Goal: Check status: Check status

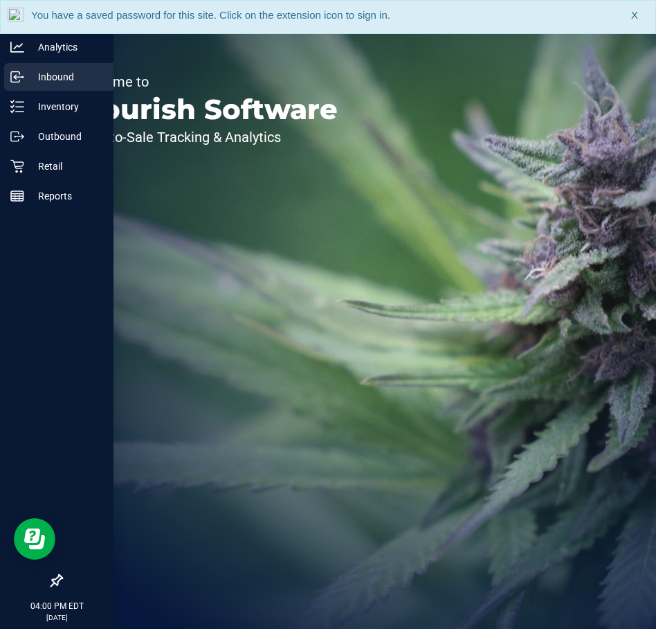
click at [27, 78] on p "Inbound" at bounding box center [65, 77] width 83 height 17
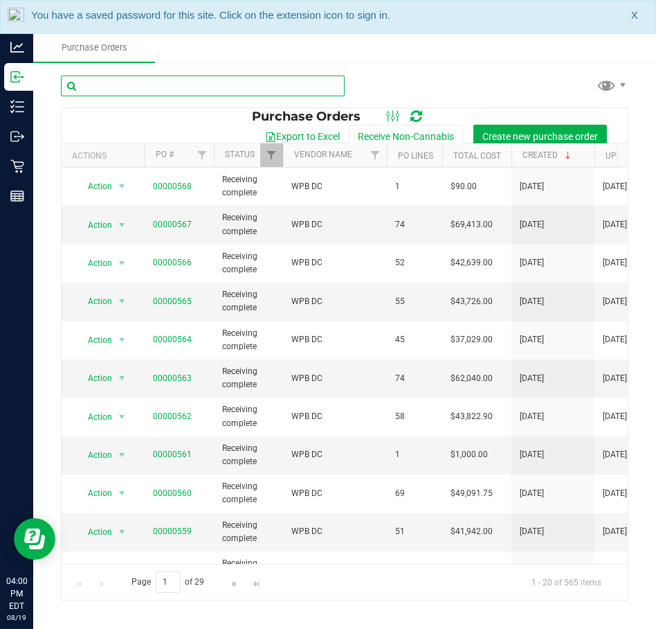
click at [129, 86] on input "text" at bounding box center [203, 85] width 284 height 21
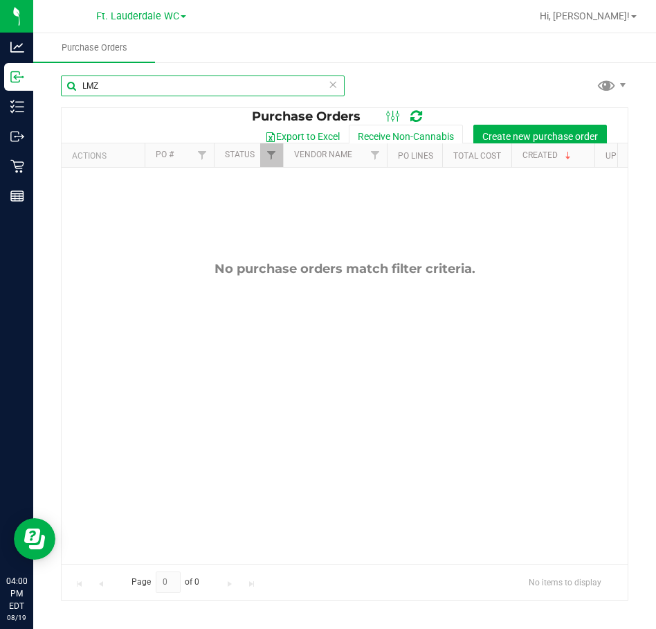
click at [177, 91] on input "LMZ" at bounding box center [203, 85] width 284 height 21
type input "Lmz"
click at [268, 146] on link "Filter" at bounding box center [271, 155] width 23 height 24
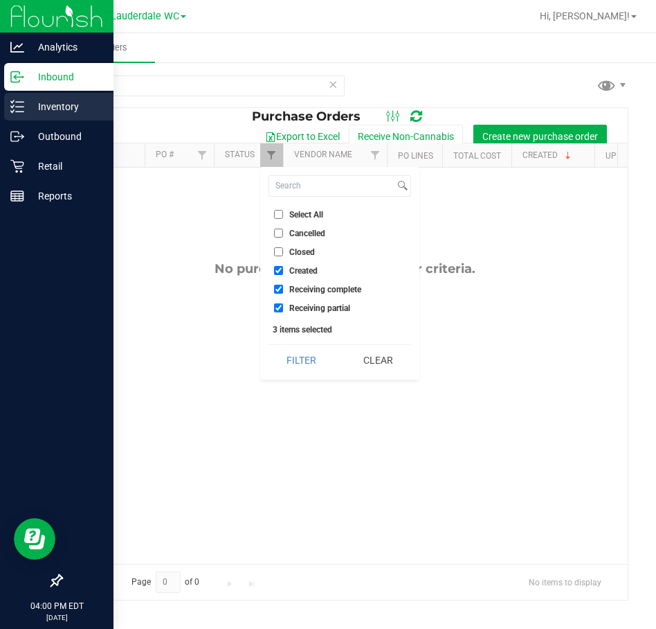
click at [68, 98] on p "Inventory" at bounding box center [65, 106] width 83 height 17
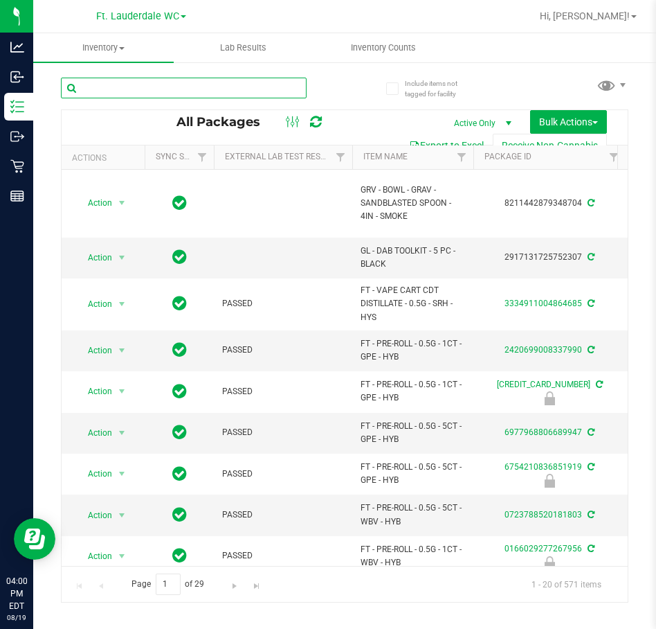
click at [132, 84] on input "text" at bounding box center [184, 88] width 246 height 21
type input "LMZ"
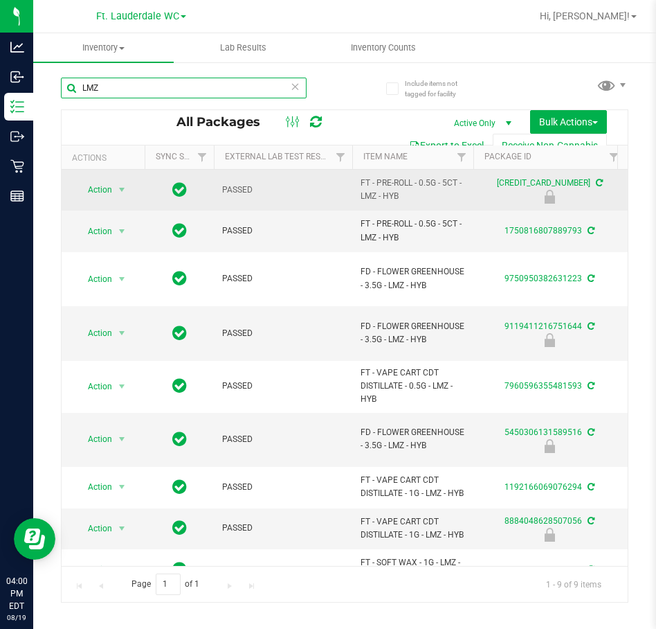
scroll to position [15, 0]
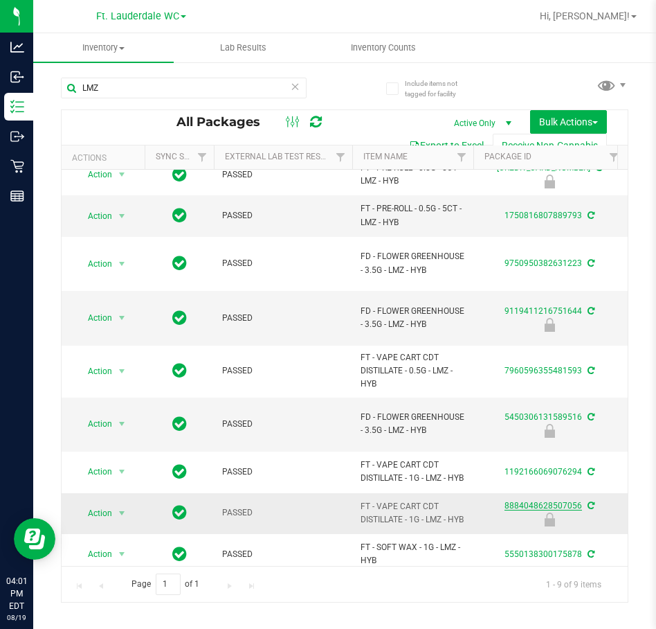
click at [518, 501] on link "8884048628507056" at bounding box center [544, 506] width 78 height 10
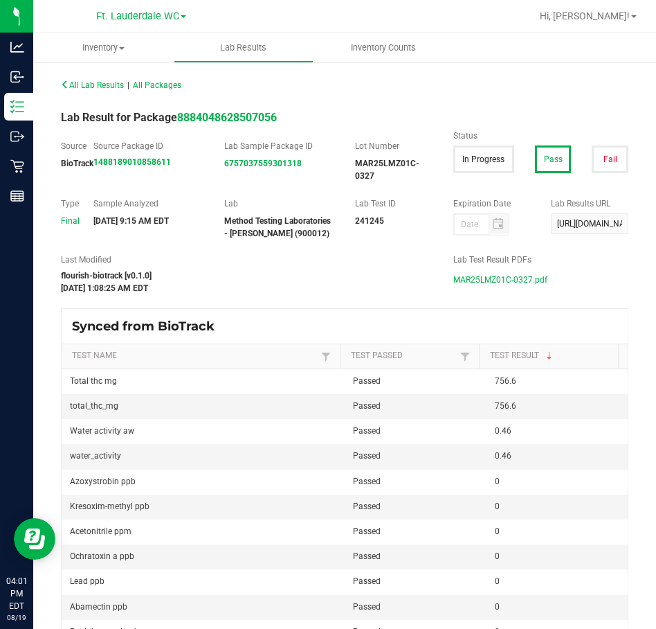
click at [454, 276] on span "MAR25LMZ01C-0327.pdf" at bounding box center [501, 279] width 94 height 21
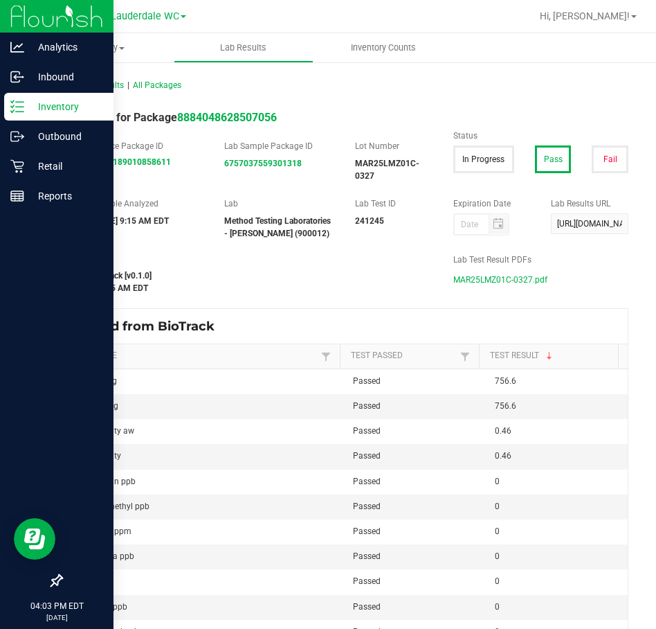
click at [42, 102] on p "Inventory" at bounding box center [65, 106] width 83 height 17
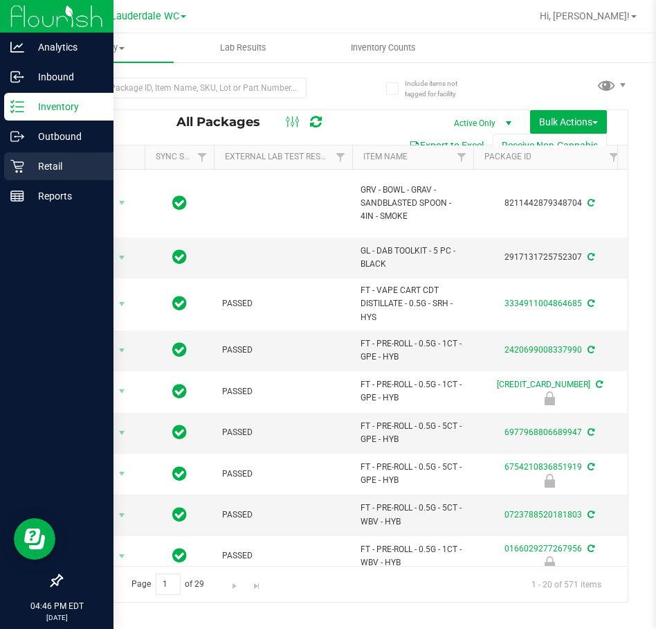
click at [85, 159] on p "Retail" at bounding box center [65, 166] width 83 height 17
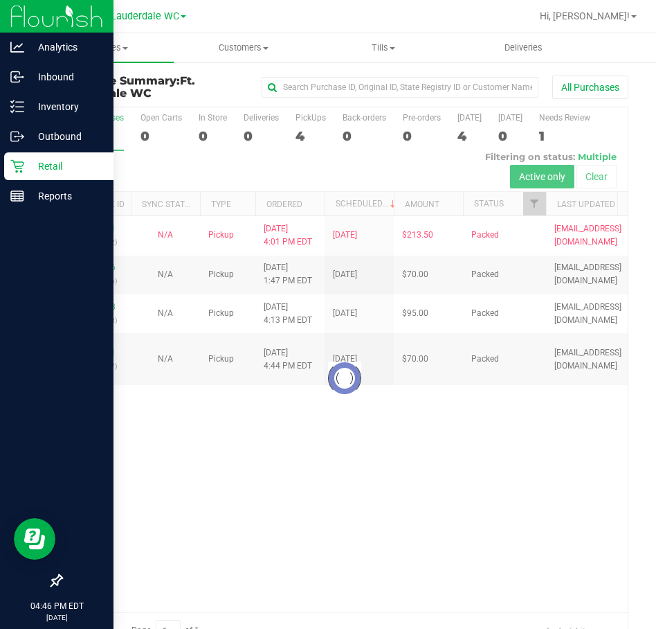
click at [341, 17] on div at bounding box center [389, 16] width 283 height 27
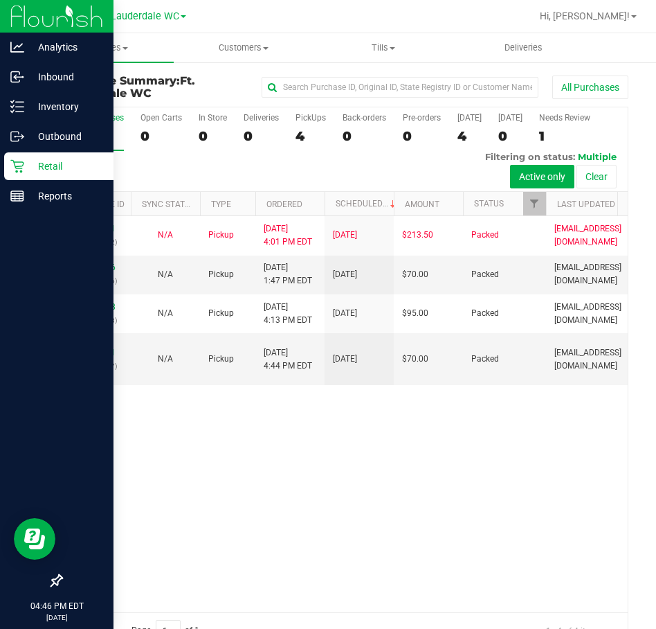
click at [292, 20] on div at bounding box center [389, 16] width 283 height 27
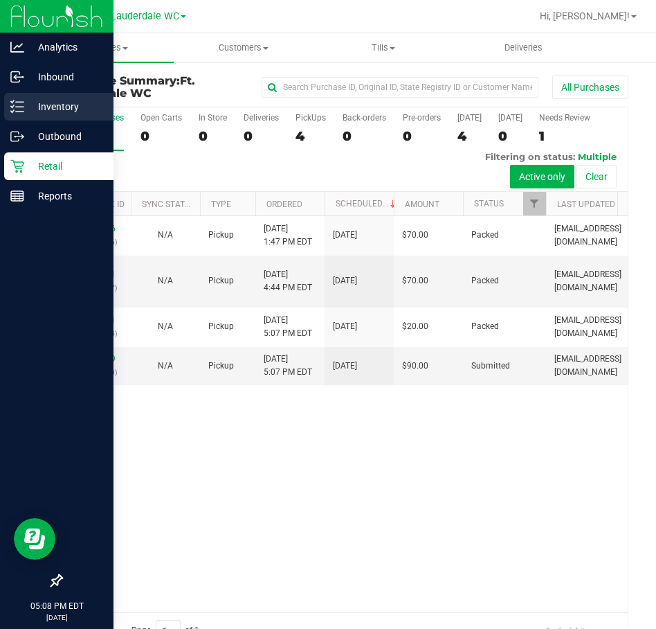
click at [62, 107] on p "Inventory" at bounding box center [65, 106] width 83 height 17
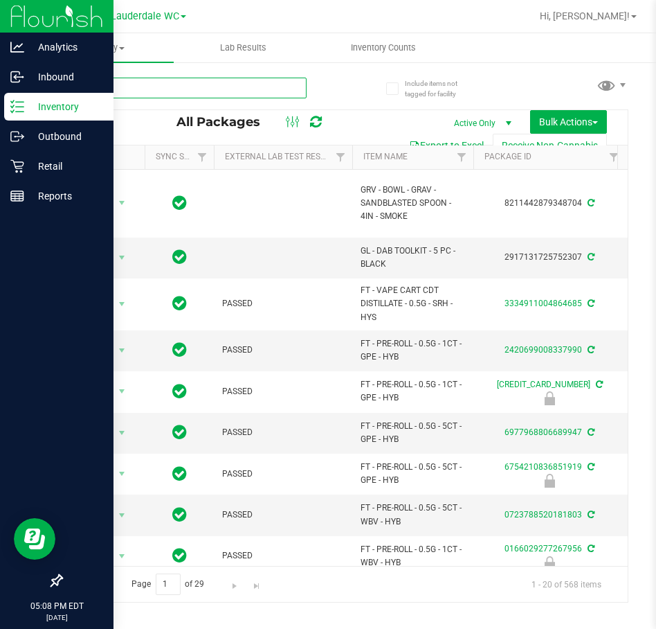
click at [147, 84] on input "text" at bounding box center [184, 88] width 246 height 21
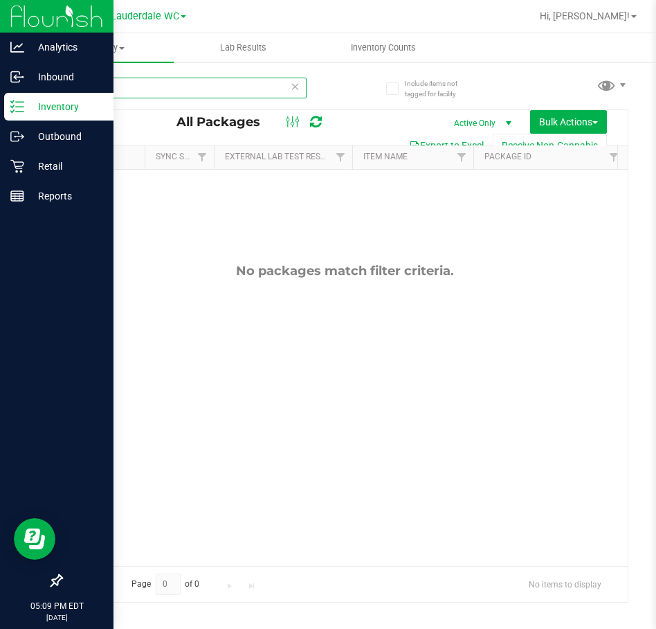
type input "Z"
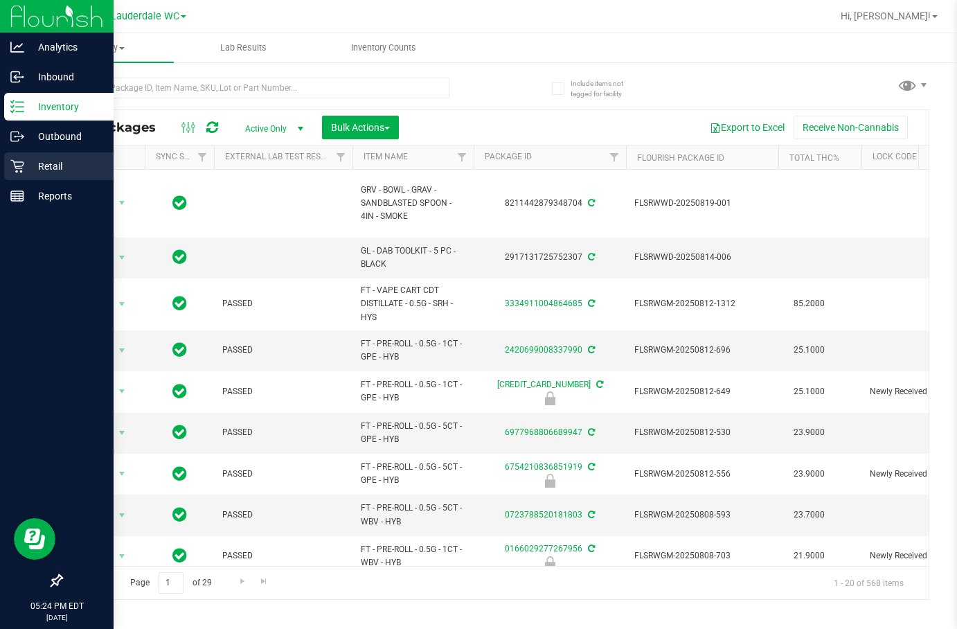
click at [30, 156] on div "Retail" at bounding box center [58, 166] width 109 height 28
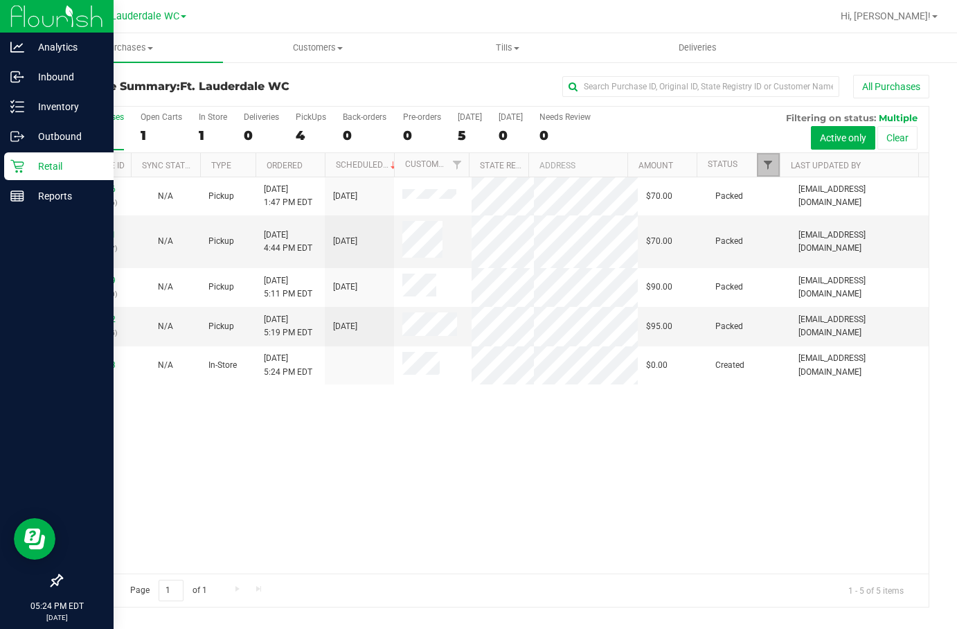
click at [656, 164] on span "Filter" at bounding box center [767, 164] width 11 height 11
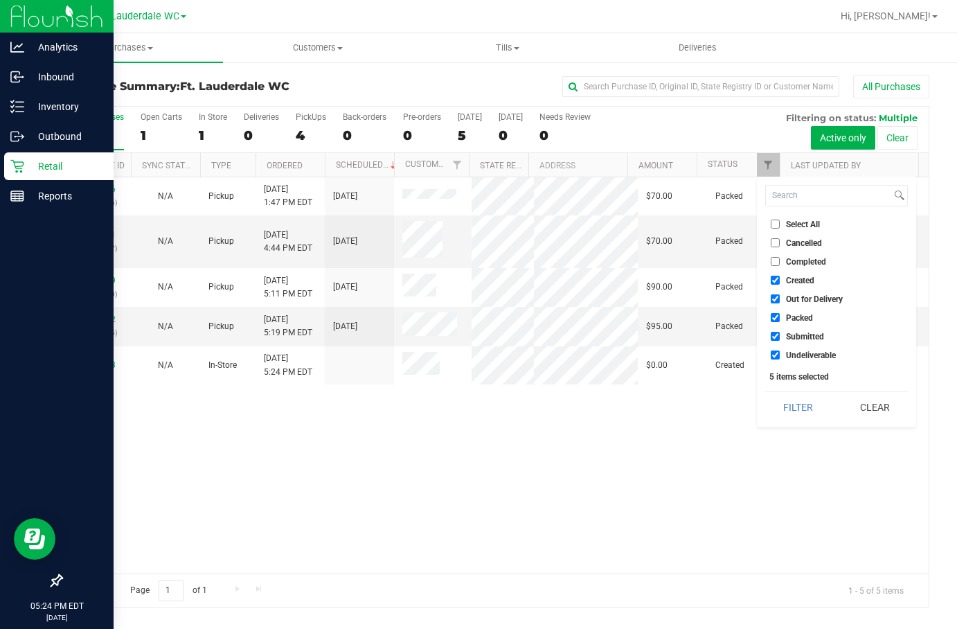
click at [656, 278] on span "Created" at bounding box center [800, 280] width 28 height 8
click at [656, 278] on input "Created" at bounding box center [775, 280] width 9 height 9
checkbox input "false"
click at [656, 301] on span "Out for Delivery" at bounding box center [814, 299] width 57 height 8
click at [656, 301] on input "Out for Delivery" at bounding box center [775, 298] width 9 height 9
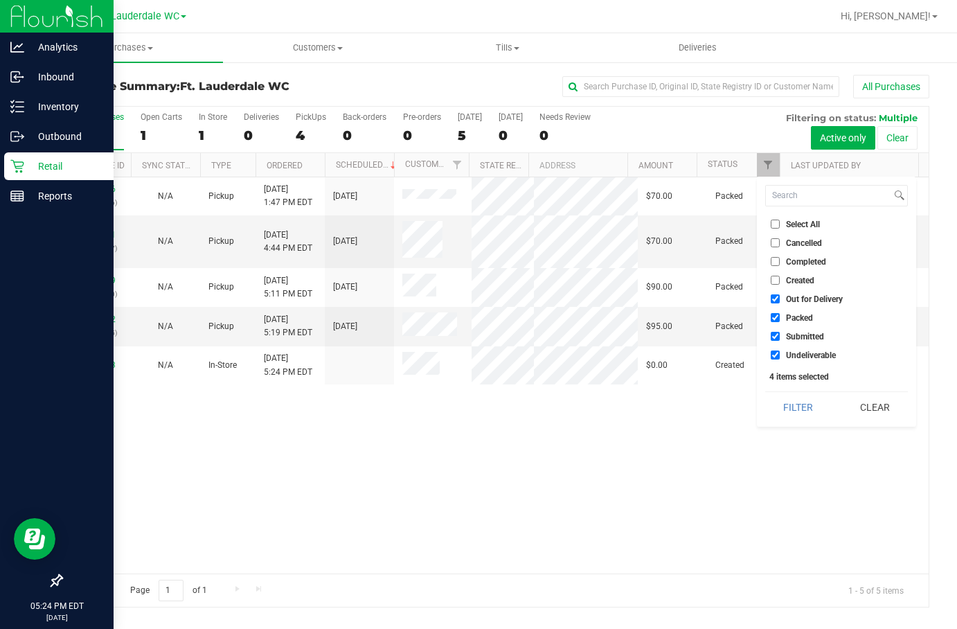
checkbox input "false"
click at [656, 321] on span "Packed" at bounding box center [799, 318] width 27 height 8
click at [656, 321] on input "Packed" at bounding box center [775, 317] width 9 height 9
checkbox input "false"
click at [656, 351] on span "Undeliverable" at bounding box center [811, 355] width 50 height 8
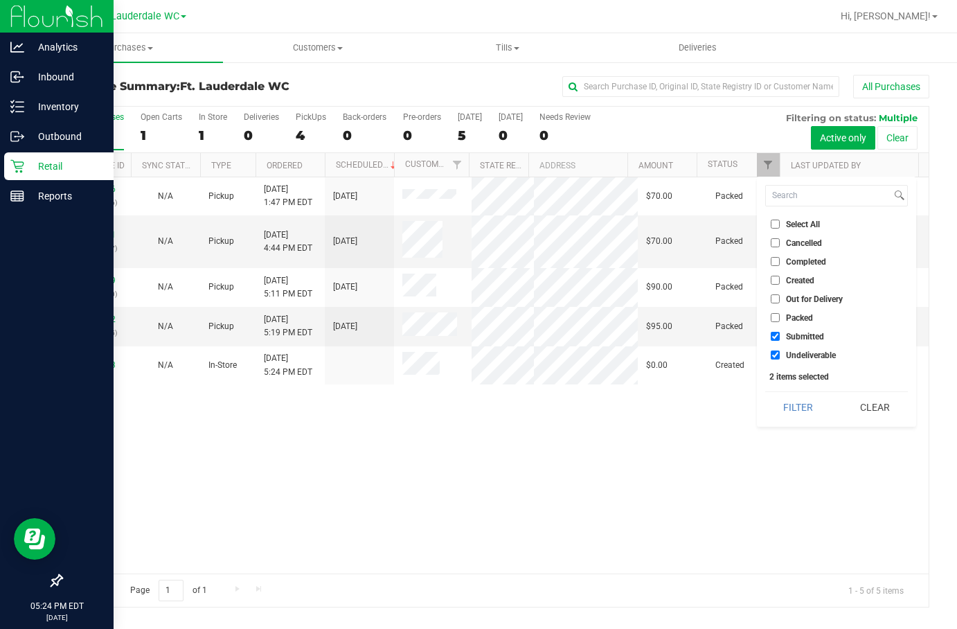
click at [656, 350] on input "Undeliverable" at bounding box center [775, 354] width 9 height 9
checkbox input "false"
drag, startPoint x: 793, startPoint y: 402, endPoint x: 787, endPoint y: 393, distance: 10.4
click at [656, 400] on button "Filter" at bounding box center [798, 407] width 66 height 30
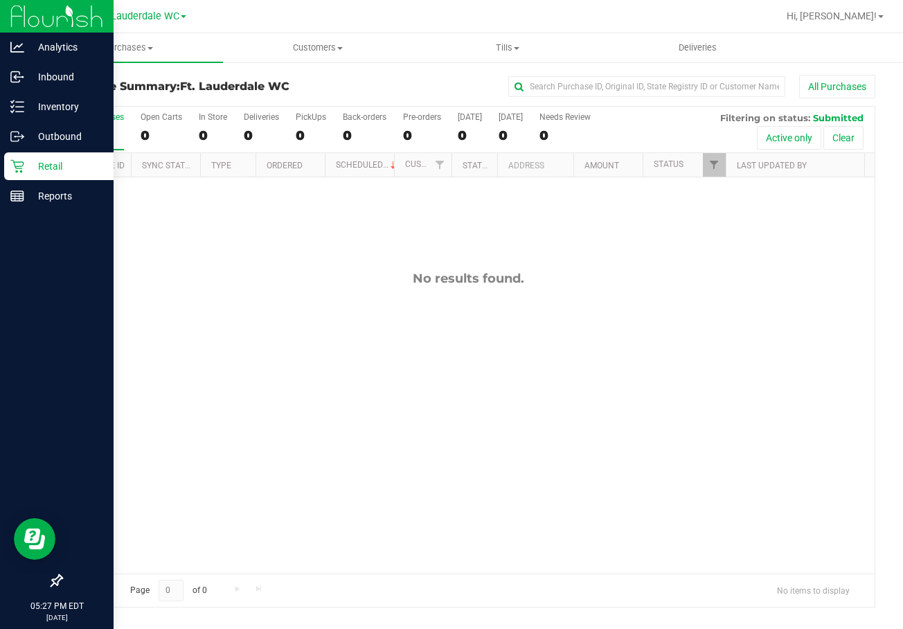
click at [105, 140] on div "0" at bounding box center [98, 135] width 51 height 16
click at [0, 0] on input "All Purchases 0" at bounding box center [0, 0] width 0 height 0
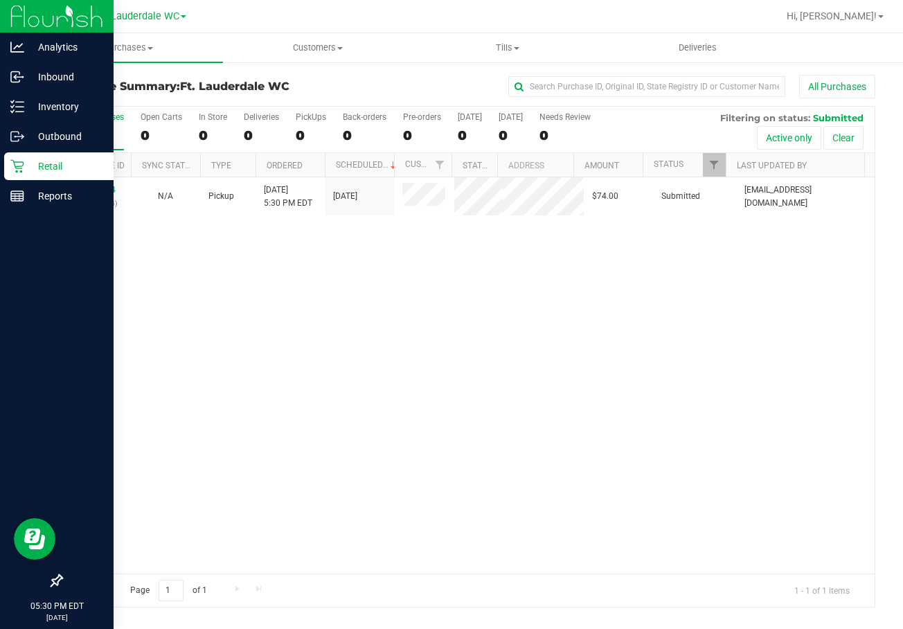
click at [98, 127] on div "0" at bounding box center [98, 135] width 51 height 16
click at [0, 0] on input "All Purchases 0" at bounding box center [0, 0] width 0 height 0
click at [493, 427] on div "11814934 (316091914) N/A Pickup [DATE] 5:30 PM EDT 8/19/2025 $74.00 Submitted […" at bounding box center [468, 375] width 813 height 396
drag, startPoint x: 508, startPoint y: 391, endPoint x: 507, endPoint y: 366, distance: 24.9
click at [508, 375] on div "11814934 (316091914) N/A Pickup [DATE] 5:30 PM EDT 8/19/2025 $74.00 Submitted […" at bounding box center [468, 375] width 813 height 396
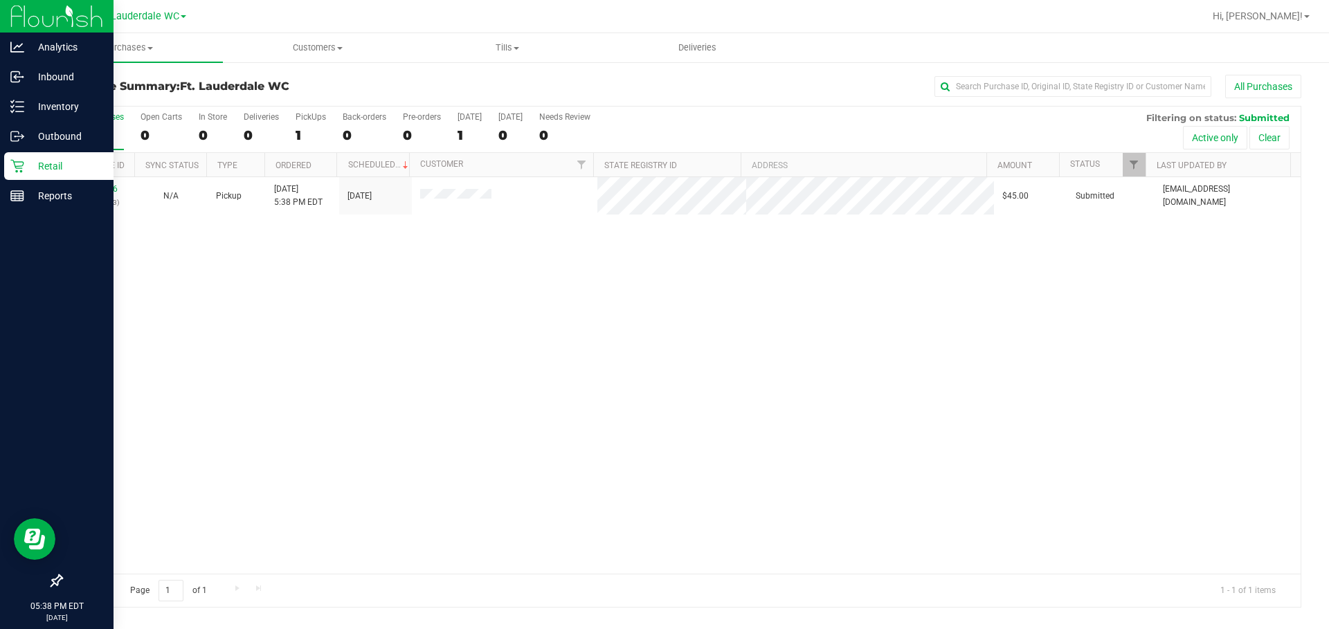
click at [616, 462] on div "11814996 (316094953) N/A Pickup [DATE] 5:38 PM EDT 8/19/2025 $45.00 Submitted […" at bounding box center [681, 375] width 1239 height 397
